Goal: Transaction & Acquisition: Book appointment/travel/reservation

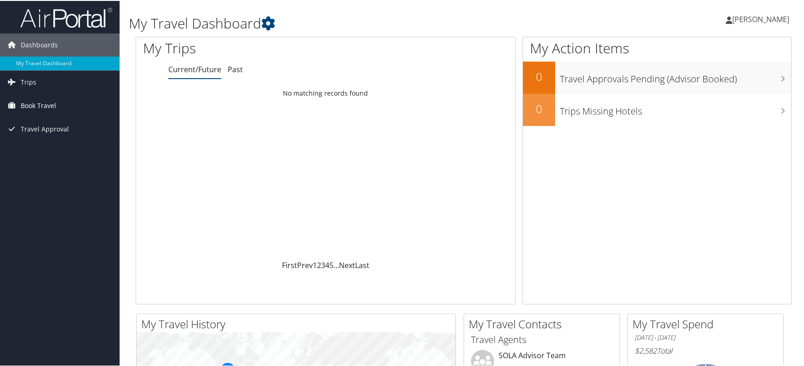
click at [45, 101] on span "Book Travel" at bounding box center [38, 104] width 35 height 23
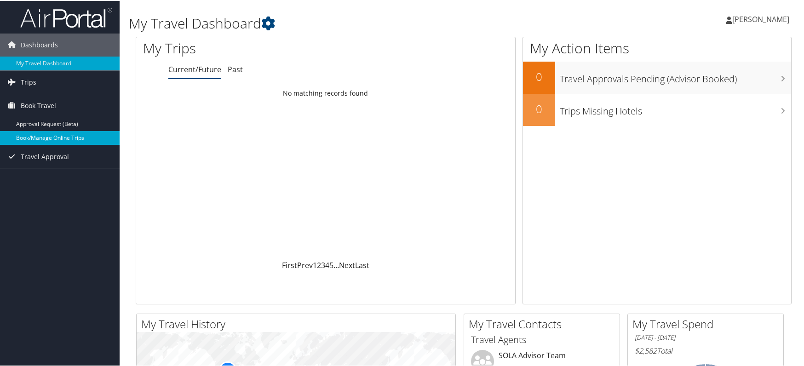
click at [46, 139] on link "Book/Manage Online Trips" at bounding box center [60, 137] width 120 height 14
